Goal: Find specific page/section: Find specific page/section

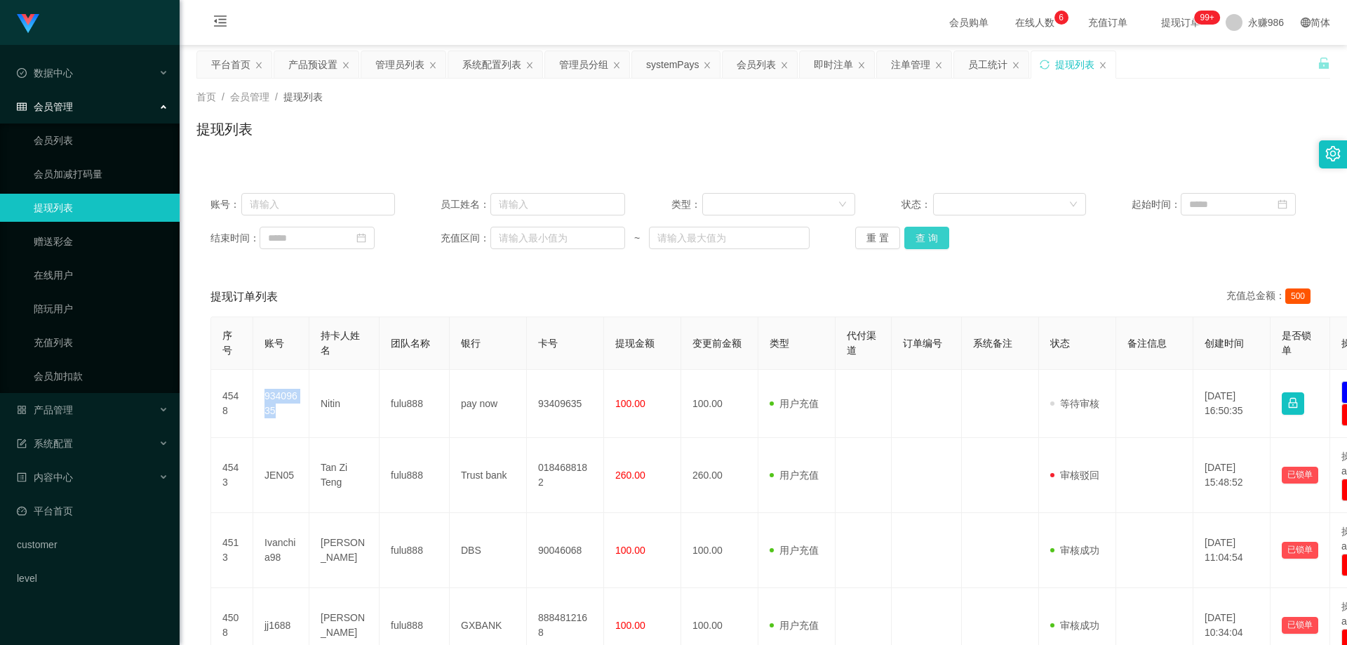
click at [922, 237] on button "查 询" at bounding box center [927, 238] width 45 height 22
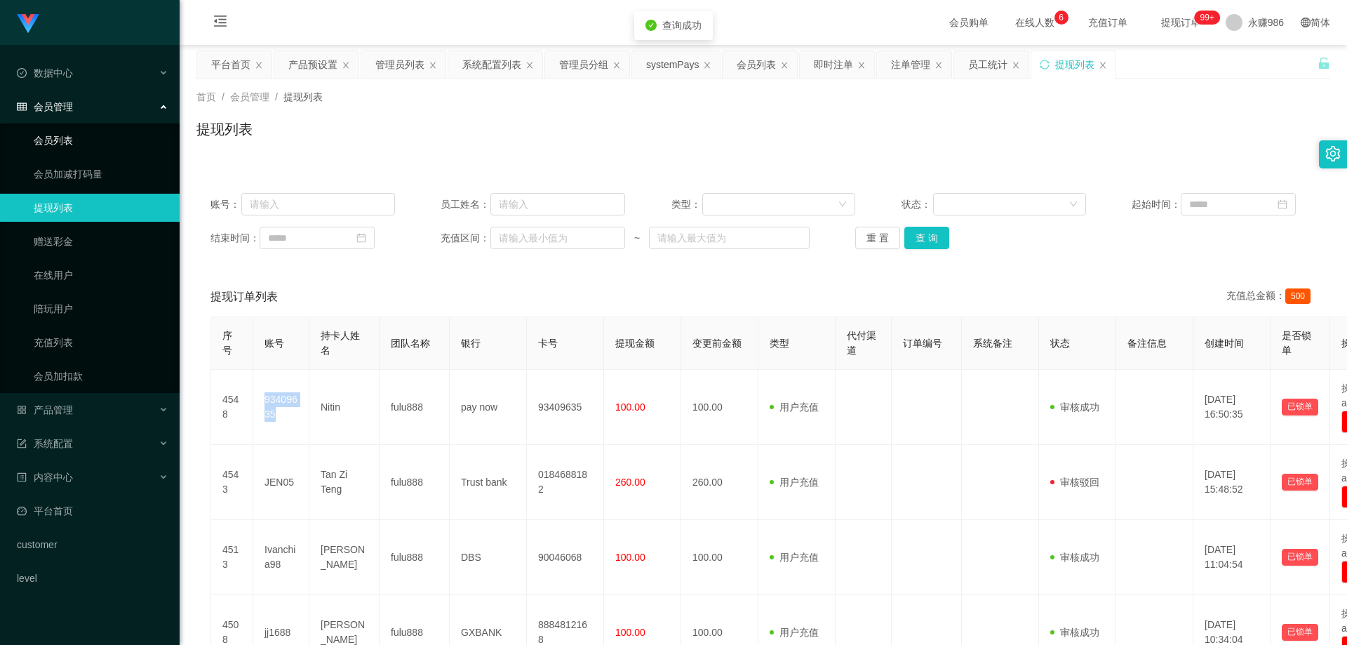
click at [44, 140] on link "会员列表" at bounding box center [101, 140] width 135 height 28
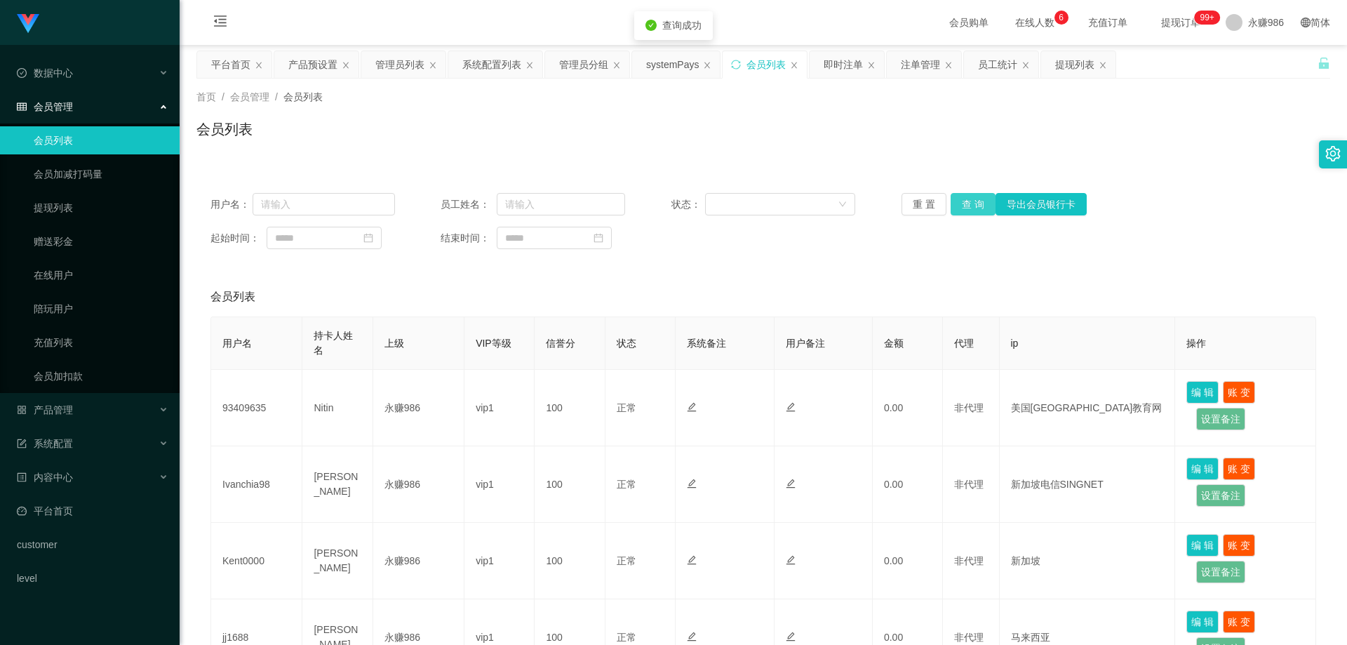
click at [959, 204] on button "查 询" at bounding box center [973, 204] width 45 height 22
click at [1009, 21] on span "在线人数 0 1 2 3 4 5 6 7 8 9 0 1 2 3 4 5 6 7 8 9 0 1 2 3 4 5 6 7 8 9" at bounding box center [1035, 23] width 53 height 10
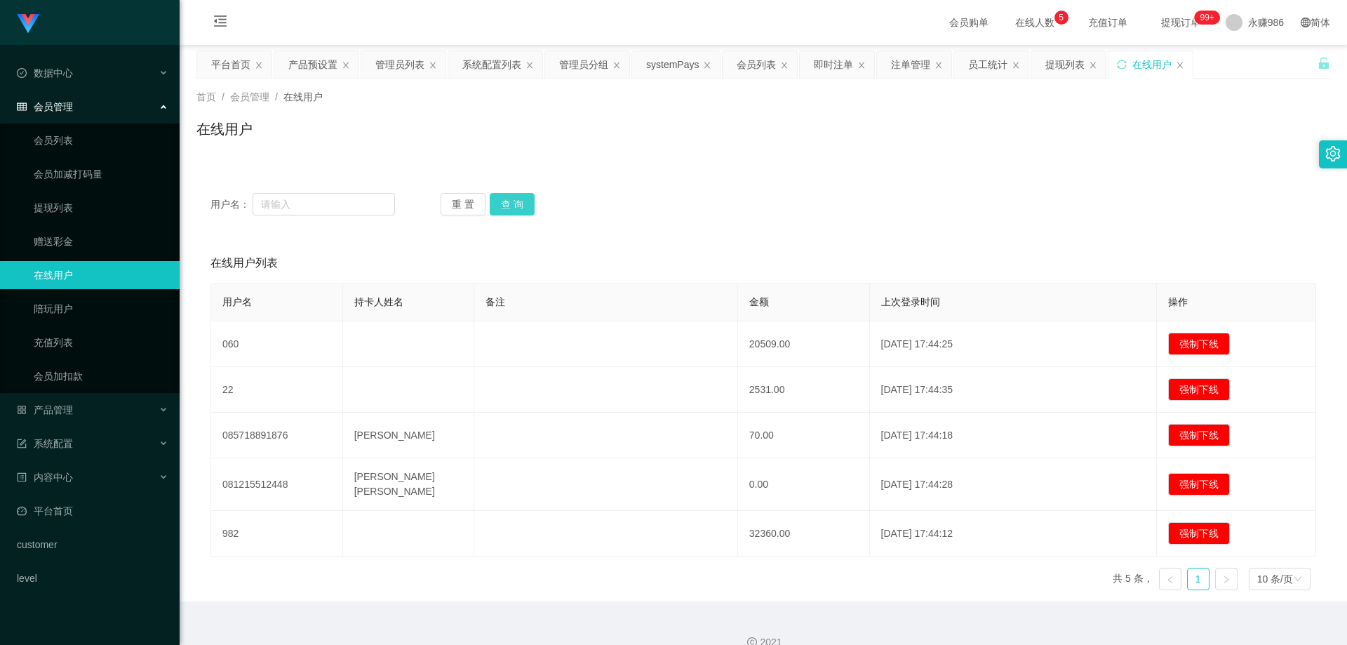
click at [496, 215] on button "查 询" at bounding box center [512, 204] width 45 height 22
click at [511, 207] on button "查 询" at bounding box center [512, 204] width 45 height 22
click at [510, 201] on button "查 询" at bounding box center [512, 204] width 45 height 22
